Goal: Information Seeking & Learning: Check status

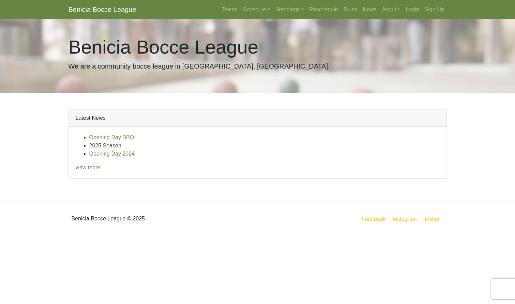
click at [107, 146] on link "2025 Season" at bounding box center [105, 146] width 32 height 6
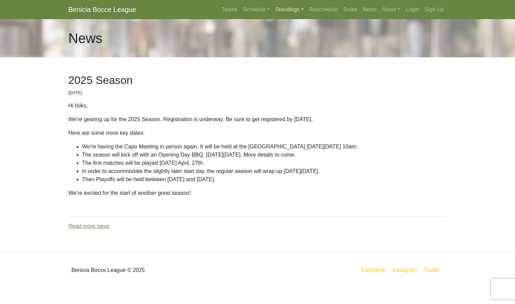
click at [285, 10] on link "Standings" at bounding box center [290, 10] width 34 height 14
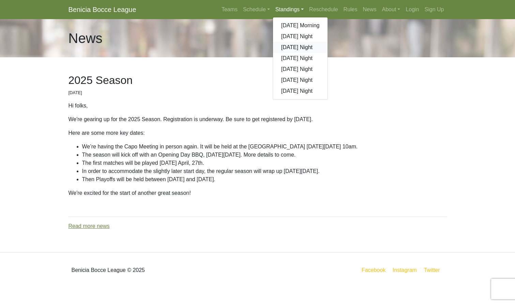
click at [290, 48] on link "[DATE] Night" at bounding box center [300, 47] width 55 height 11
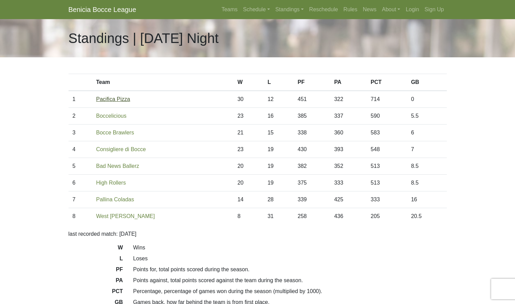
click at [124, 99] on link "Pacifica Pizza" at bounding box center [113, 99] width 34 height 6
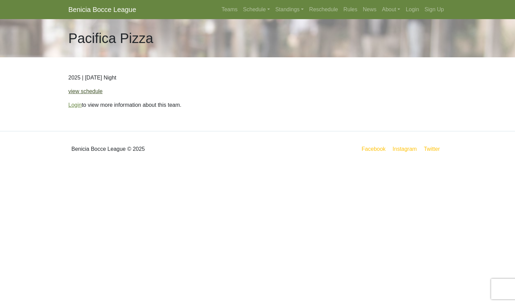
click at [96, 93] on link "view schedule" at bounding box center [86, 91] width 34 height 6
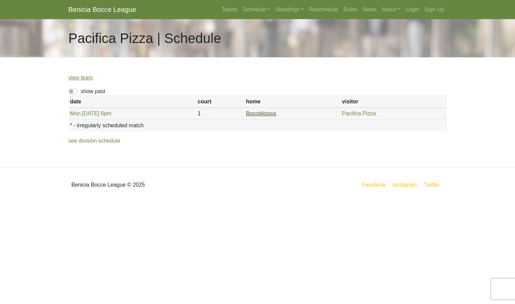
click at [261, 116] on link "Boccelicious" at bounding box center [261, 113] width 30 height 6
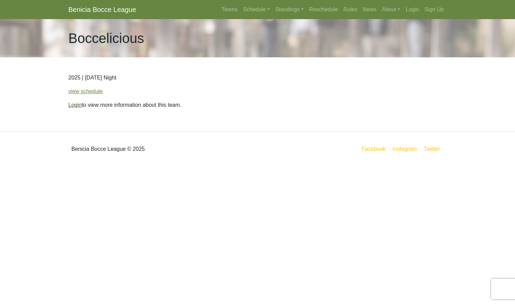
click at [78, 104] on link "Login" at bounding box center [75, 105] width 13 height 6
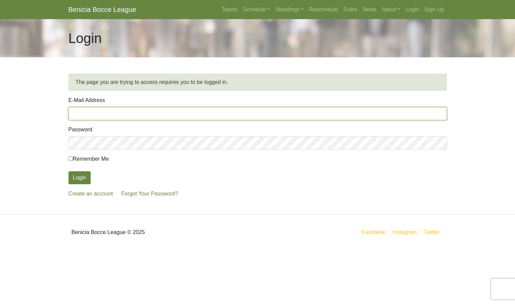
type input "[PERSON_NAME][EMAIL_ADDRESS][DOMAIN_NAME]"
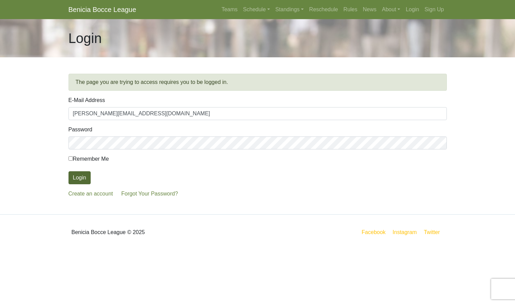
click at [79, 176] on button "Login" at bounding box center [80, 177] width 22 height 13
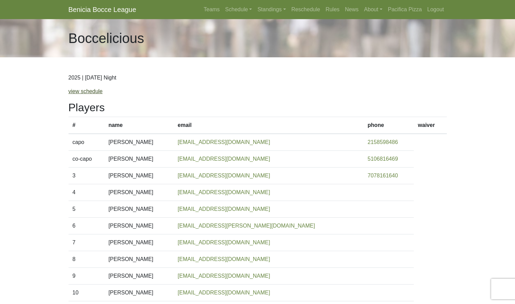
click at [93, 93] on link "view schedule" at bounding box center [86, 91] width 34 height 6
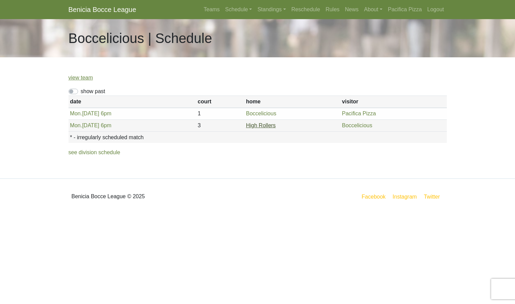
click at [268, 126] on link "High Rollers" at bounding box center [261, 125] width 30 height 6
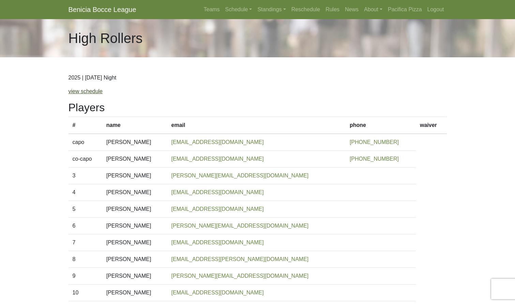
click at [93, 91] on link "view schedule" at bounding box center [86, 91] width 34 height 6
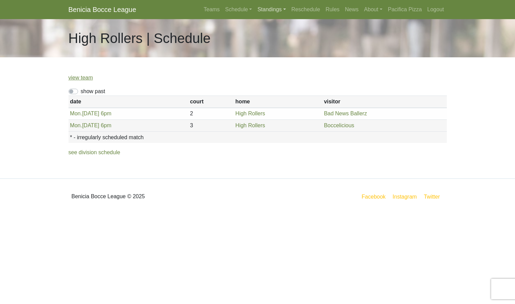
click at [265, 9] on link "Standings" at bounding box center [272, 10] width 34 height 14
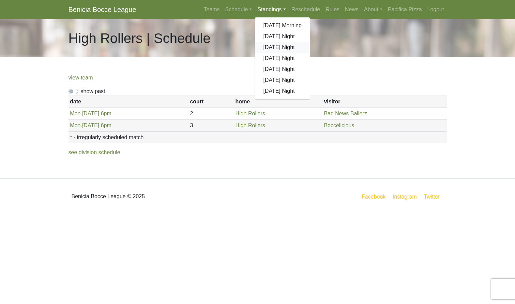
click at [270, 49] on link "[DATE] Night" at bounding box center [282, 47] width 55 height 11
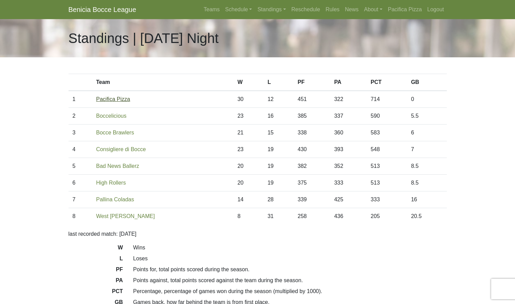
click at [115, 99] on link "Pacifica Pizza" at bounding box center [113, 99] width 34 height 6
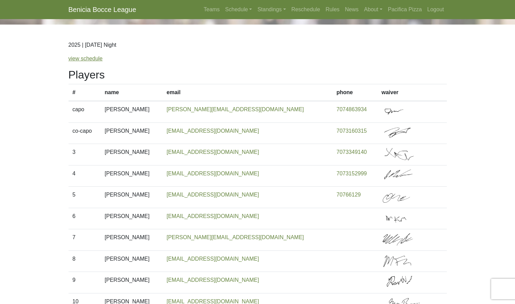
scroll to position [32, 0]
click at [94, 61] on link "view schedule" at bounding box center [86, 59] width 34 height 6
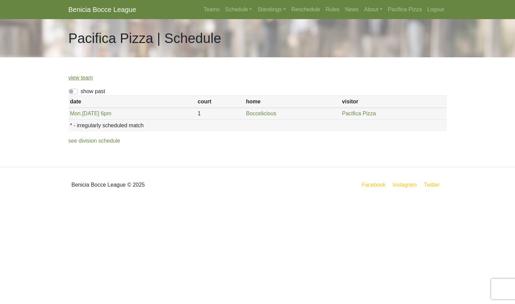
click at [81, 90] on label "show past" at bounding box center [93, 91] width 25 height 8
click at [81, 90] on input "show past" at bounding box center [83, 89] width 4 height 4
checkbox input "true"
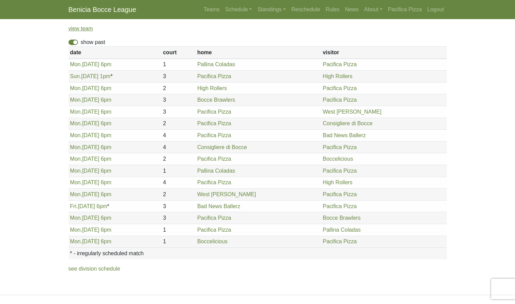
scroll to position [47, 0]
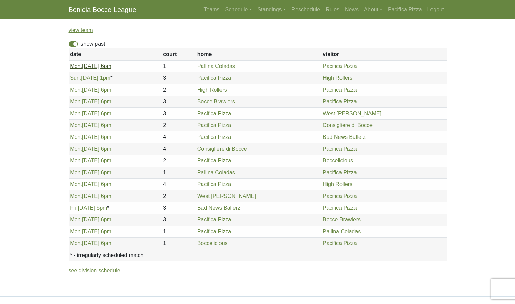
click at [88, 66] on link "Mon. 4/28, 6pm" at bounding box center [91, 66] width 42 height 6
click at [90, 79] on link "Sun. 5/4, 1pm" at bounding box center [90, 78] width 41 height 6
click at [94, 90] on link "Mon. 5/5, 6pm" at bounding box center [91, 90] width 42 height 6
click at [78, 104] on span "Mon." at bounding box center [76, 102] width 12 height 6
click at [88, 115] on link "Mon. 5/19, 6pm" at bounding box center [91, 113] width 42 height 6
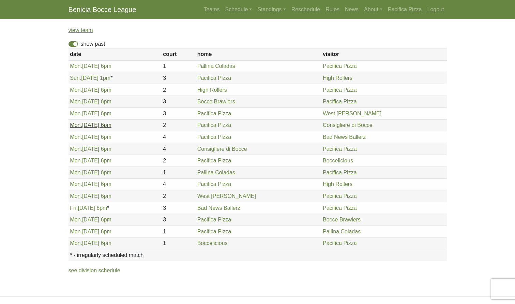
click at [87, 124] on link "Mon. 6/2, 6pm" at bounding box center [91, 125] width 42 height 6
click at [98, 137] on link "Mon. 6/9, 6pm" at bounding box center [91, 137] width 42 height 6
click at [93, 151] on link "Mon. 6/16, 6pm" at bounding box center [91, 149] width 42 height 6
click at [86, 161] on link "Mon. 6/23, 6pm" at bounding box center [91, 161] width 42 height 6
click at [91, 173] on link "Mon. 6/30, 6pm" at bounding box center [91, 172] width 42 height 6
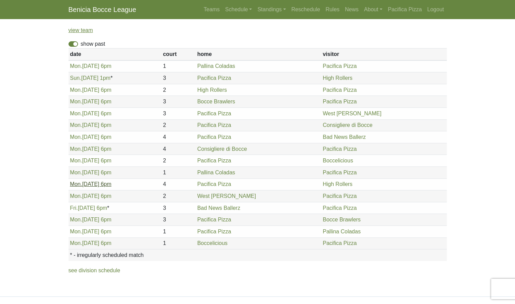
click at [103, 185] on link "Mon. 7/14, 6pm" at bounding box center [91, 184] width 42 height 6
click at [98, 196] on link "Mon. 7/21, 6pm" at bounding box center [91, 196] width 42 height 6
click at [93, 208] on link "Fri. 8/1, 6pm" at bounding box center [88, 208] width 37 height 6
click at [91, 220] on link "Mon. 8/4, 6pm" at bounding box center [91, 220] width 42 height 6
click at [87, 232] on link "Mon. 8/11, 6pm" at bounding box center [91, 231] width 42 height 6
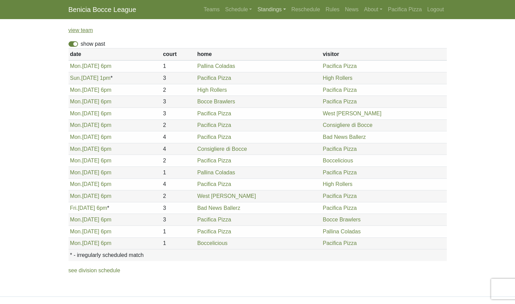
click at [262, 8] on link "Standings" at bounding box center [272, 10] width 34 height 14
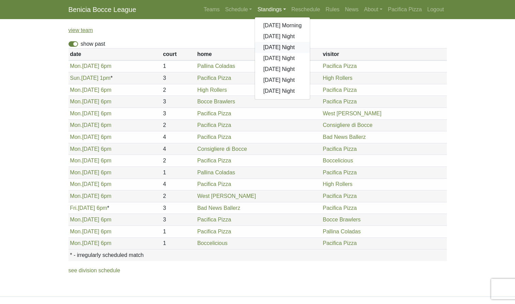
click at [270, 48] on link "[DATE] Night" at bounding box center [282, 47] width 55 height 11
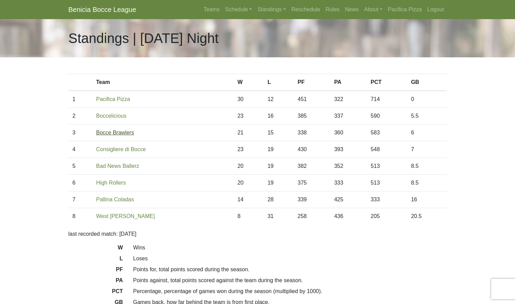
click at [117, 134] on link "Bocce Brawlers" at bounding box center [115, 133] width 38 height 6
click at [266, 8] on link "Standings" at bounding box center [272, 10] width 34 height 14
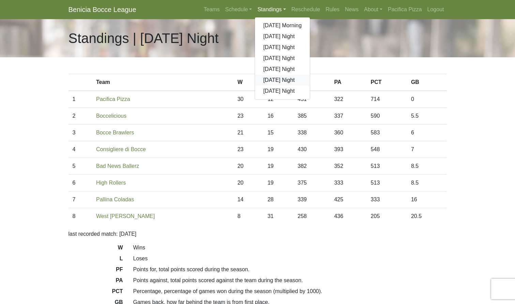
click at [271, 83] on link "[DATE] Night" at bounding box center [282, 80] width 55 height 11
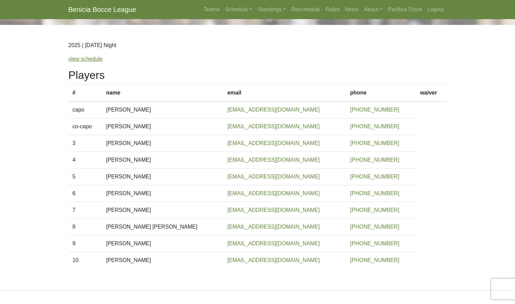
scroll to position [42, 0]
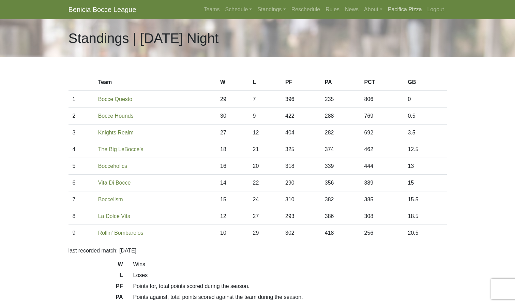
click at [410, 7] on link "Pacifica Pizza" at bounding box center [405, 10] width 40 height 14
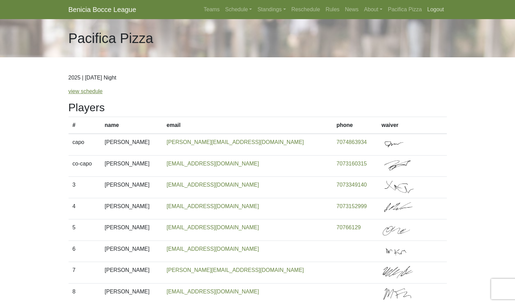
click at [436, 9] on link "Logout" at bounding box center [436, 10] width 22 height 14
